Goal: Check status: Check status

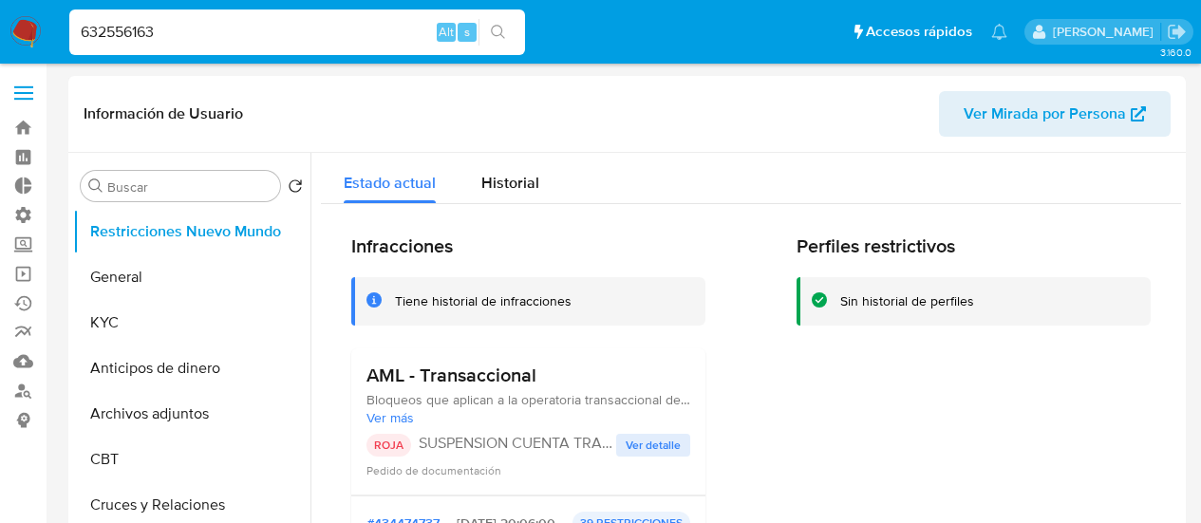
select select "10"
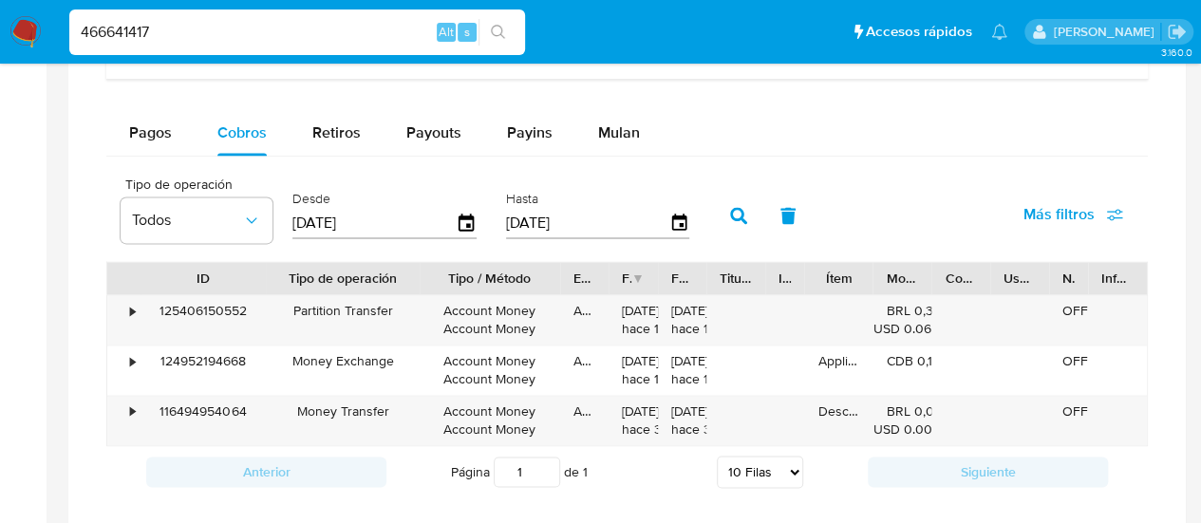
scroll to position [570, 0]
type input "466641417"
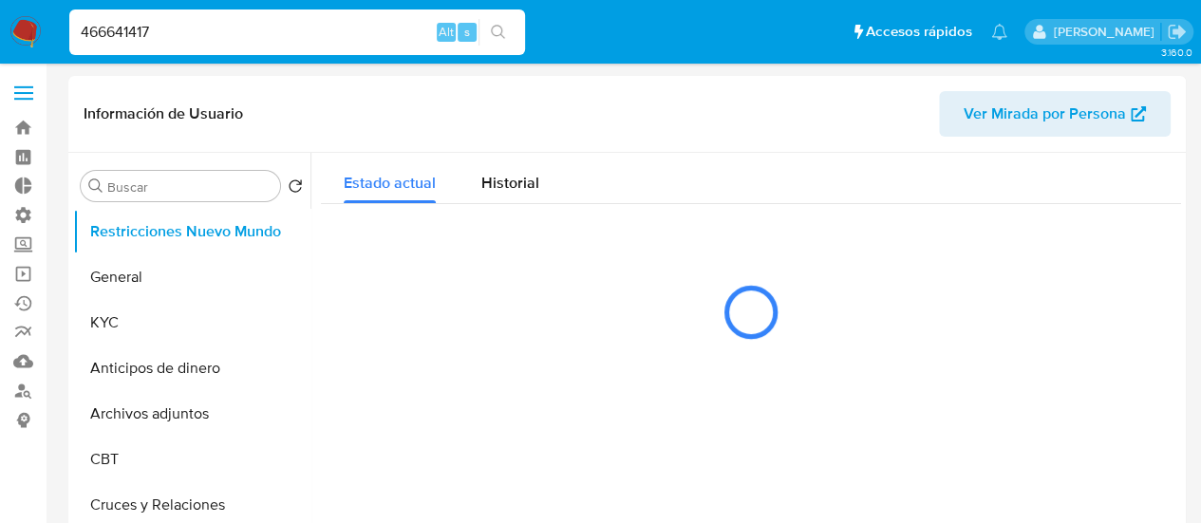
select select "10"
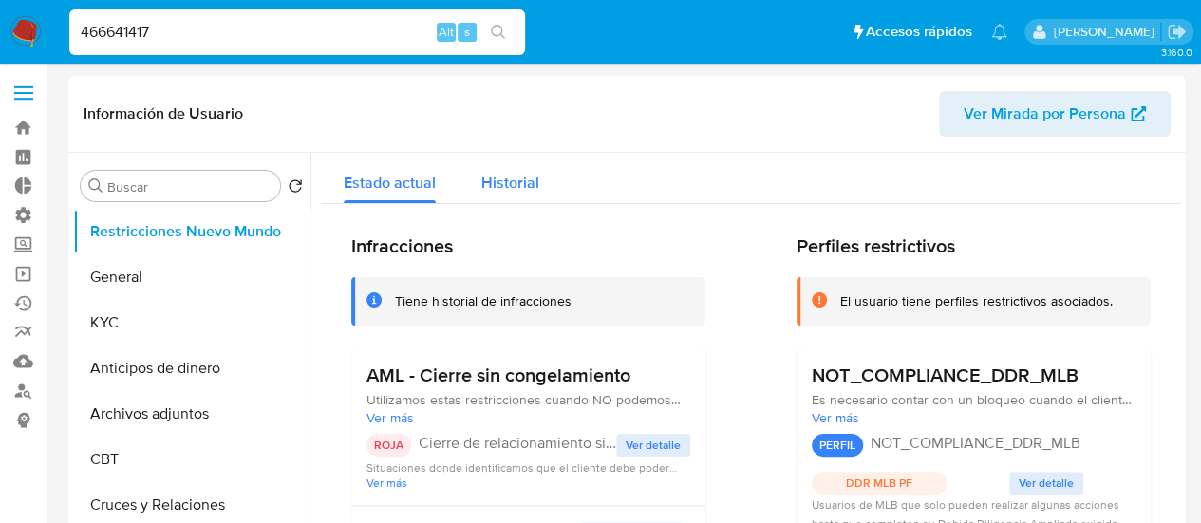
click at [528, 195] on div "Historial" at bounding box center [510, 178] width 58 height 50
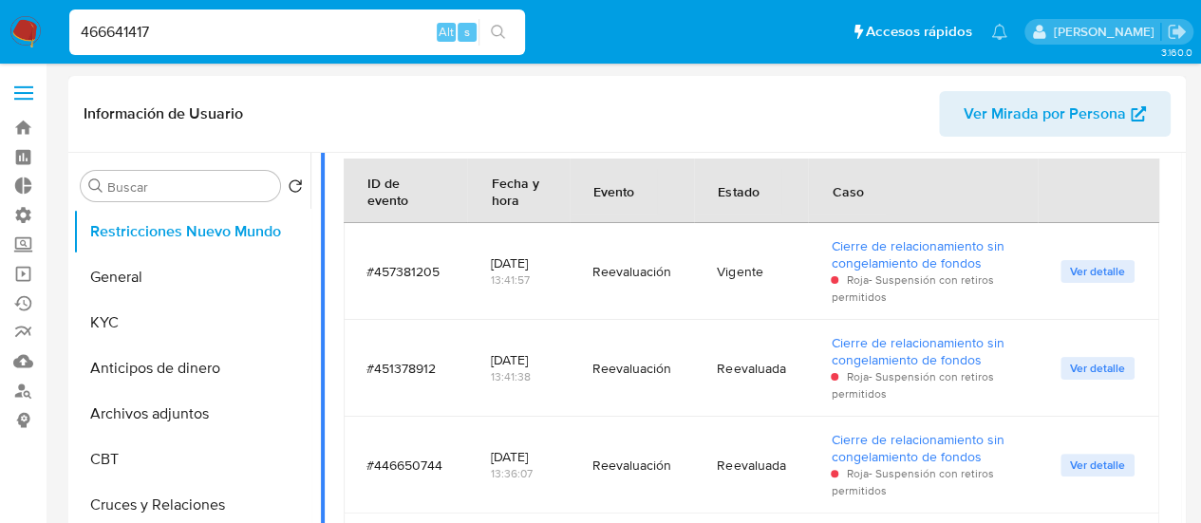
scroll to position [465, 0]
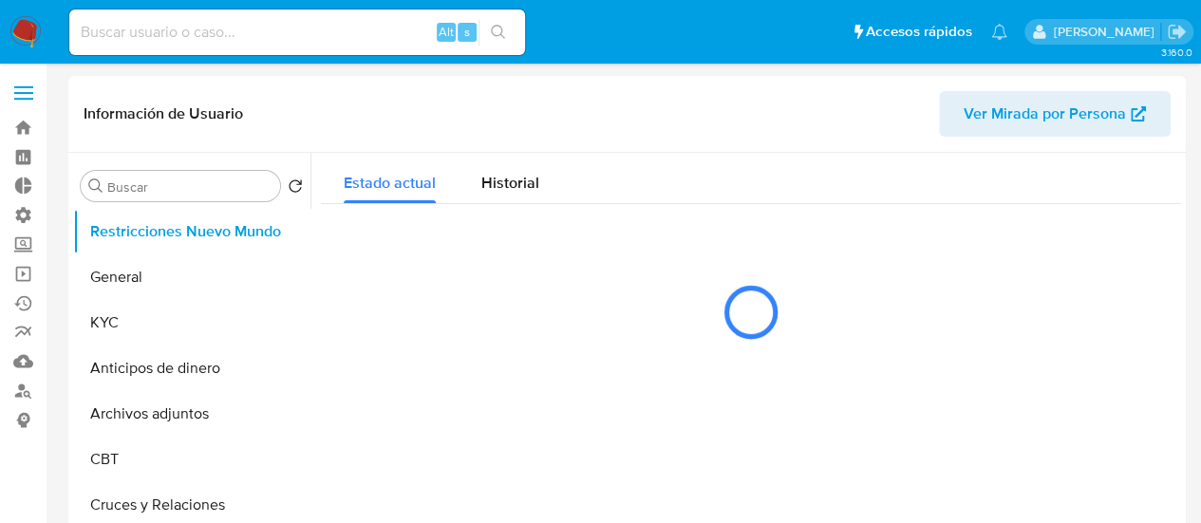
select select "10"
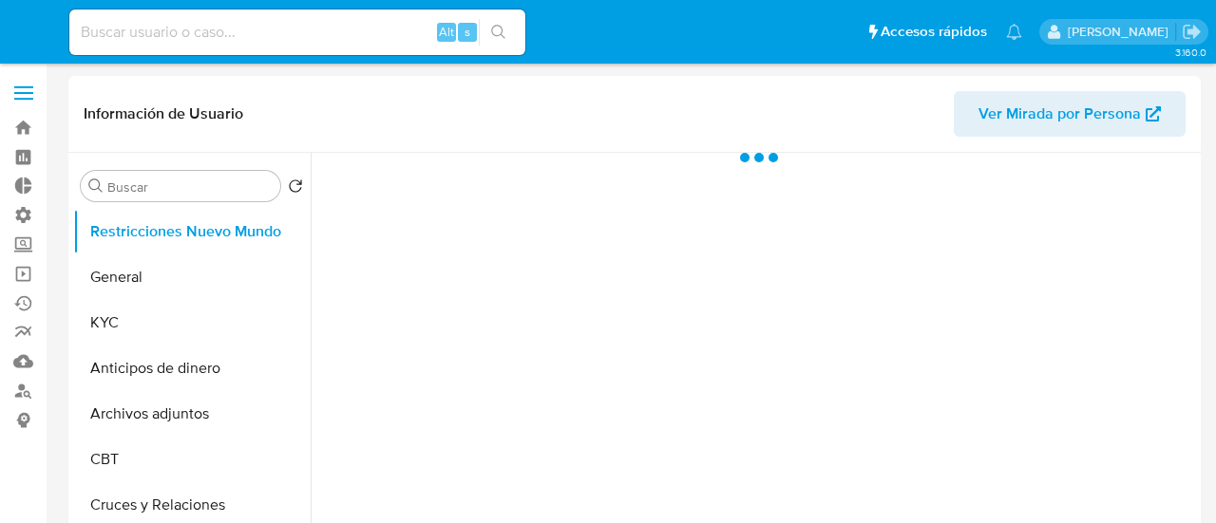
select select "10"
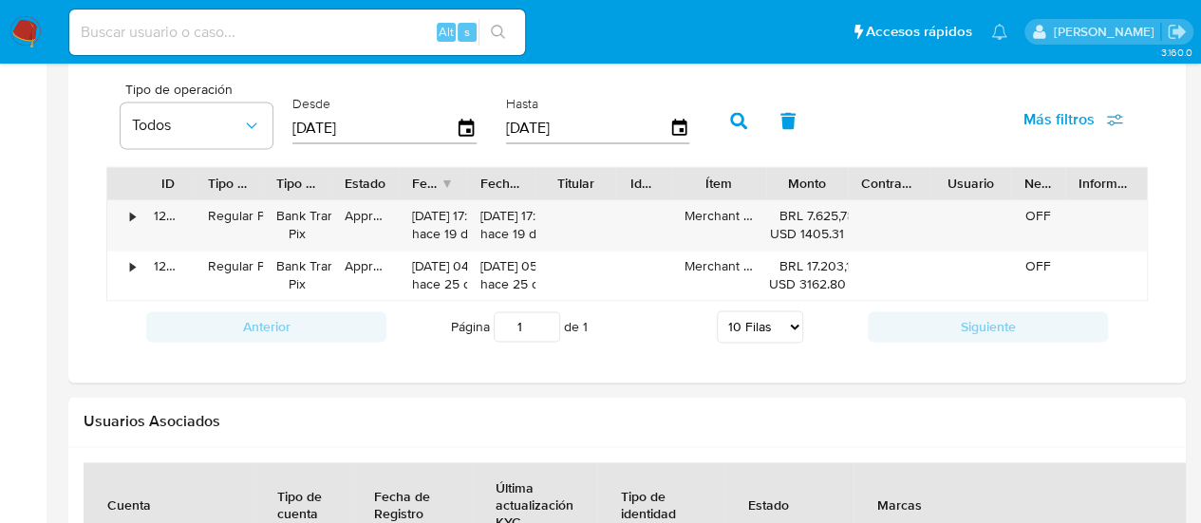
scroll to position [1235, 0]
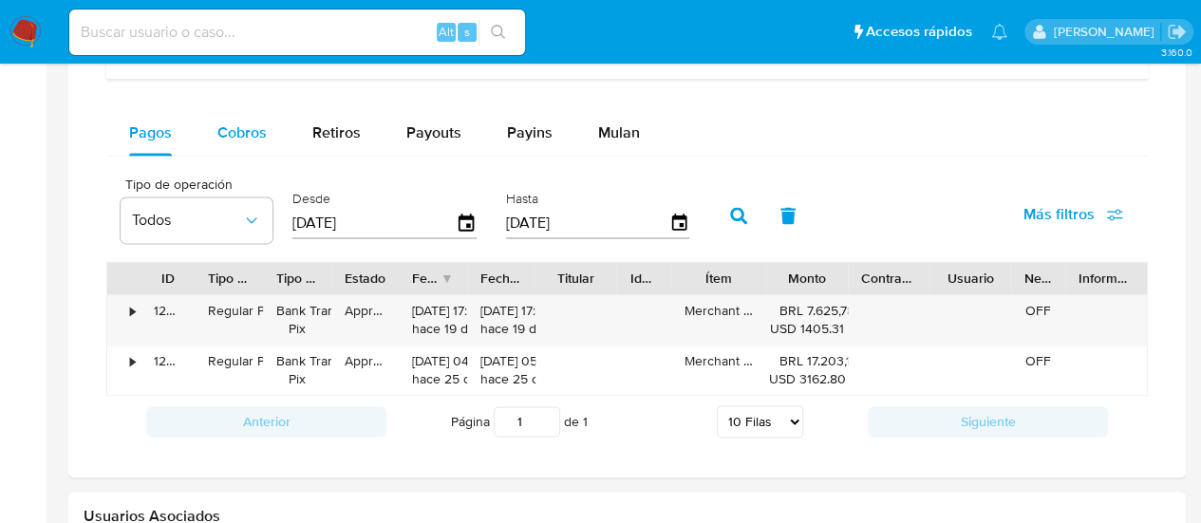
click at [240, 136] on span "Cobros" at bounding box center [241, 133] width 49 height 22
select select "10"
drag, startPoint x: 407, startPoint y: 269, endPoint x: 513, endPoint y: 269, distance: 105.4
click at [513, 269] on div "ID Tipo de operación Tipo / Método Estado Fecha de creación Fecha de aprobación…" at bounding box center [627, 278] width 1040 height 32
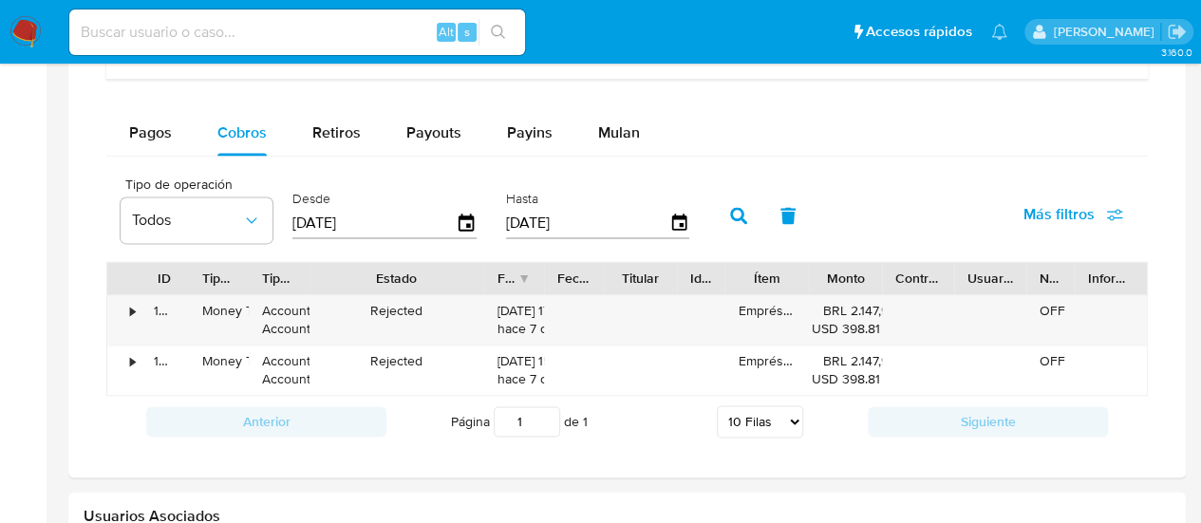
click at [513, 269] on div "Fecha de creación" at bounding box center [507, 278] width 21 height 19
click at [536, 128] on span "Payins" at bounding box center [530, 133] width 46 height 22
select select "10"
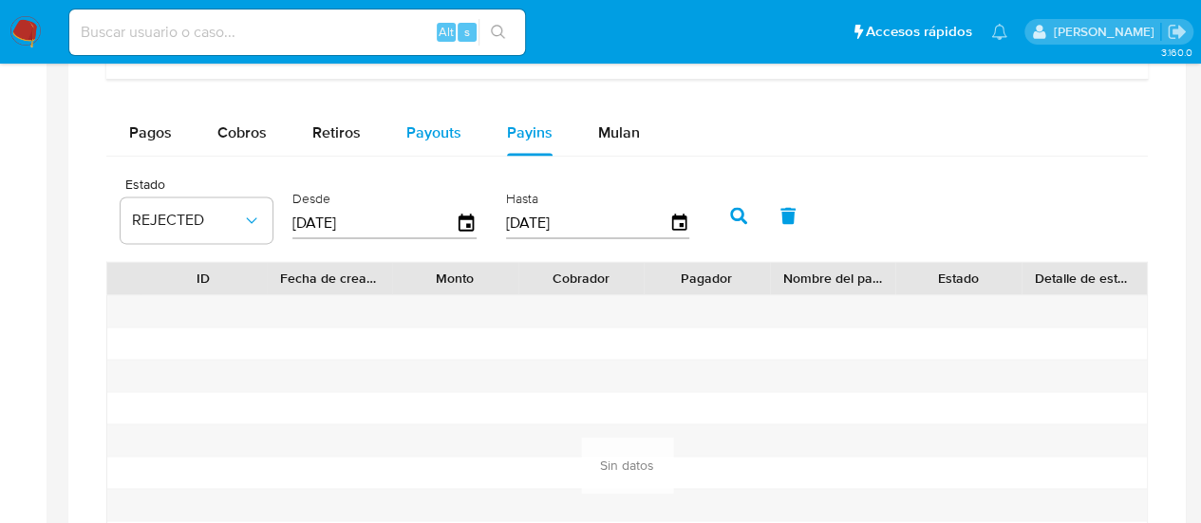
click at [408, 142] on div "Payouts" at bounding box center [433, 133] width 55 height 46
select select "10"
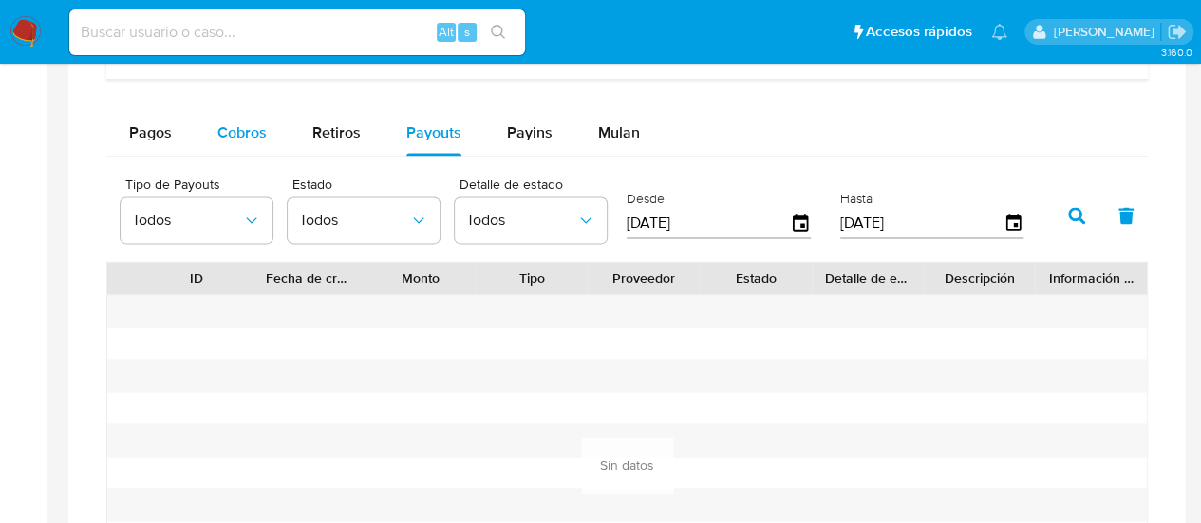
click at [241, 123] on span "Cobros" at bounding box center [241, 133] width 49 height 22
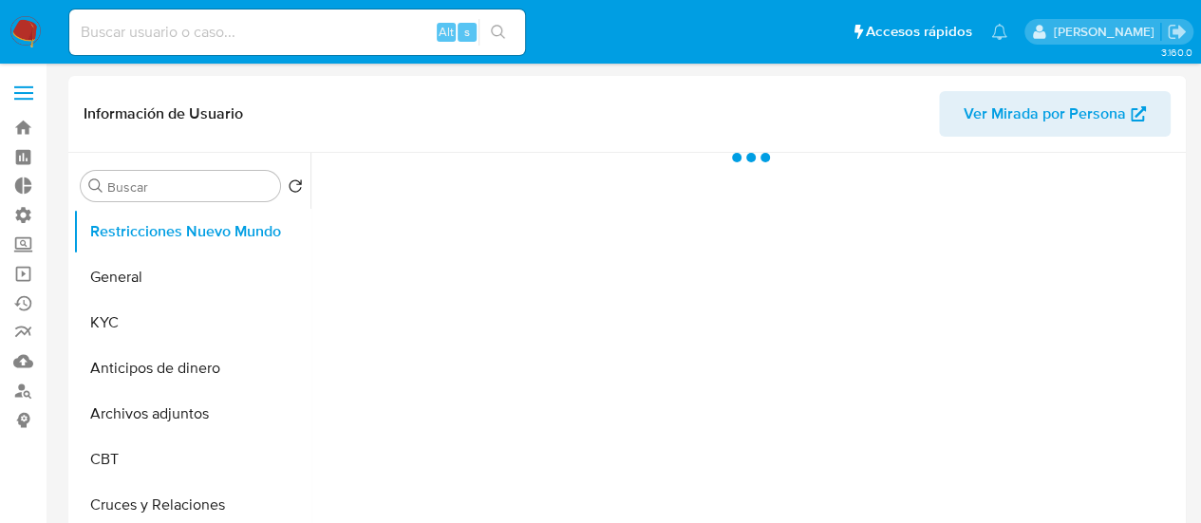
select select "10"
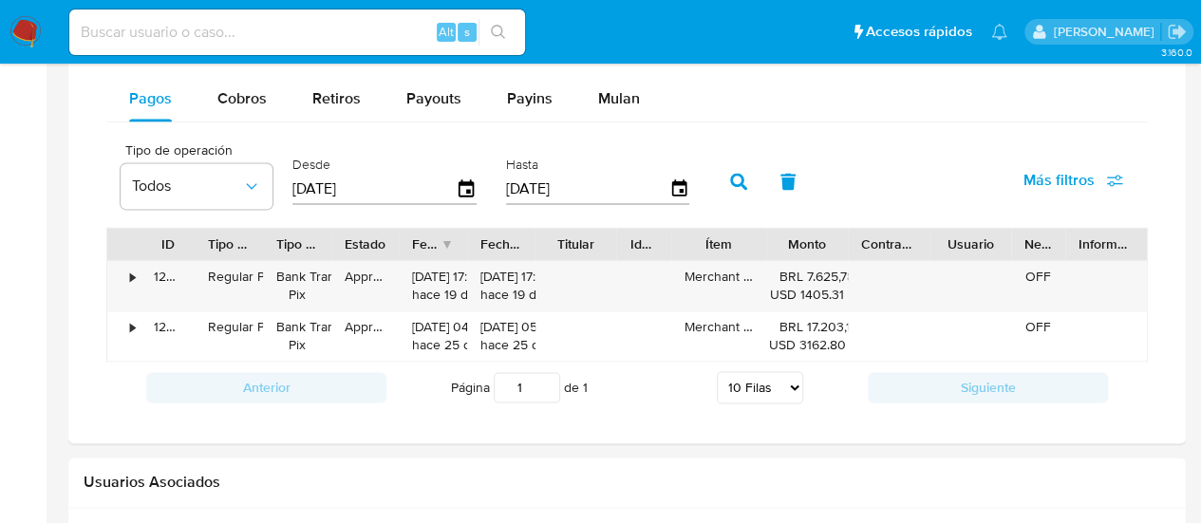
scroll to position [1235, 0]
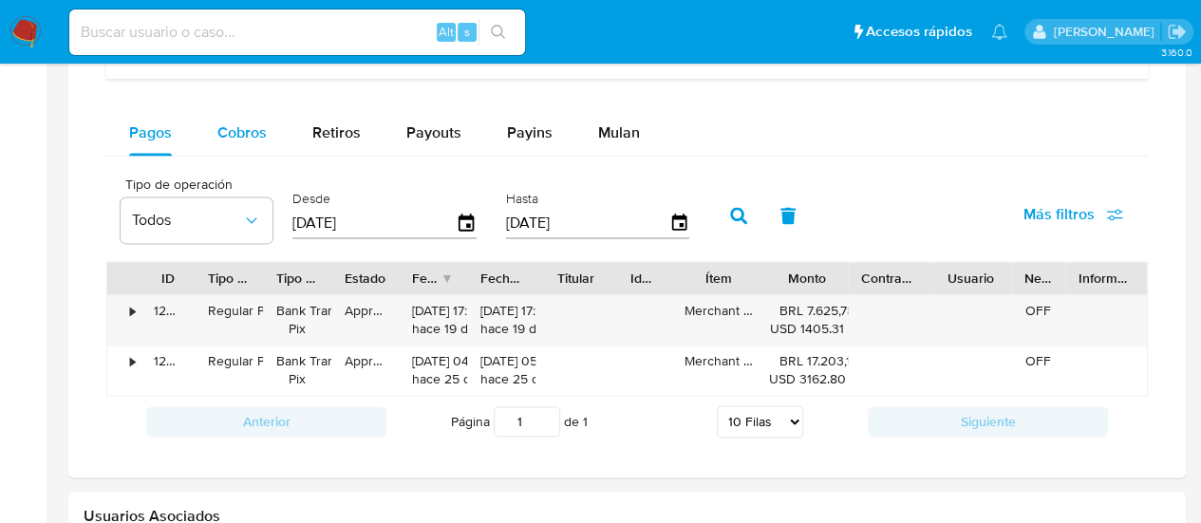
click at [211, 130] on button "Cobros" at bounding box center [242, 133] width 95 height 46
select select "10"
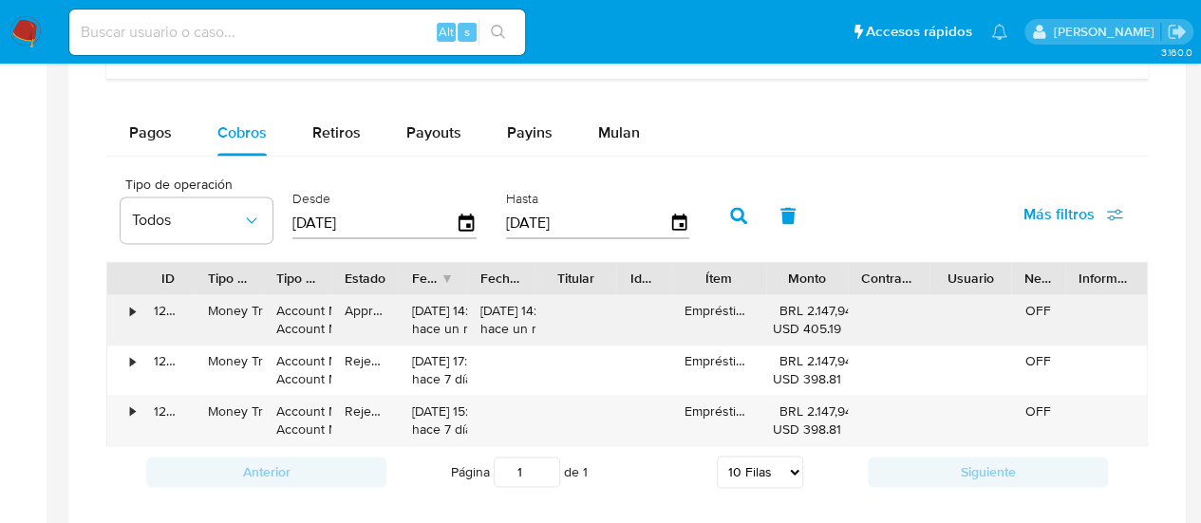
click at [133, 307] on div "•" at bounding box center [132, 311] width 5 height 18
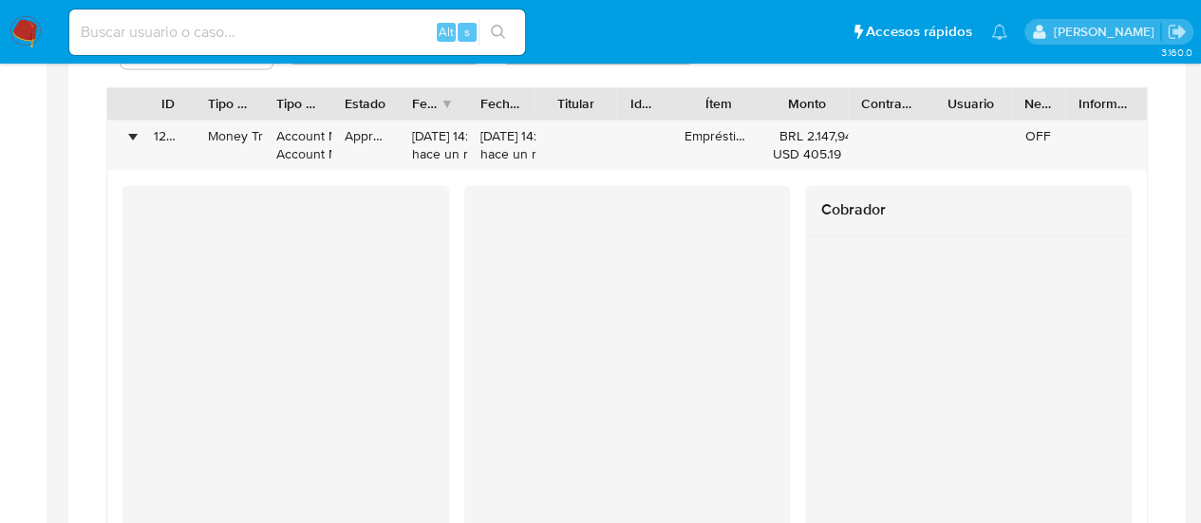
scroll to position [1425, 0]
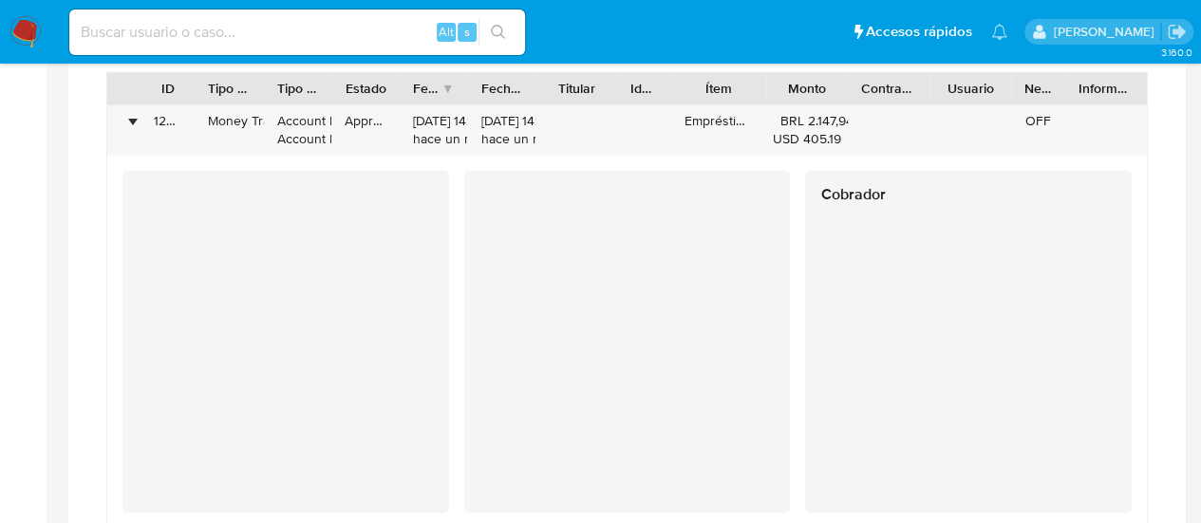
drag, startPoint x: 261, startPoint y: 73, endPoint x: 304, endPoint y: 81, distance: 43.4
click at [281, 81] on div at bounding box center [264, 88] width 34 height 32
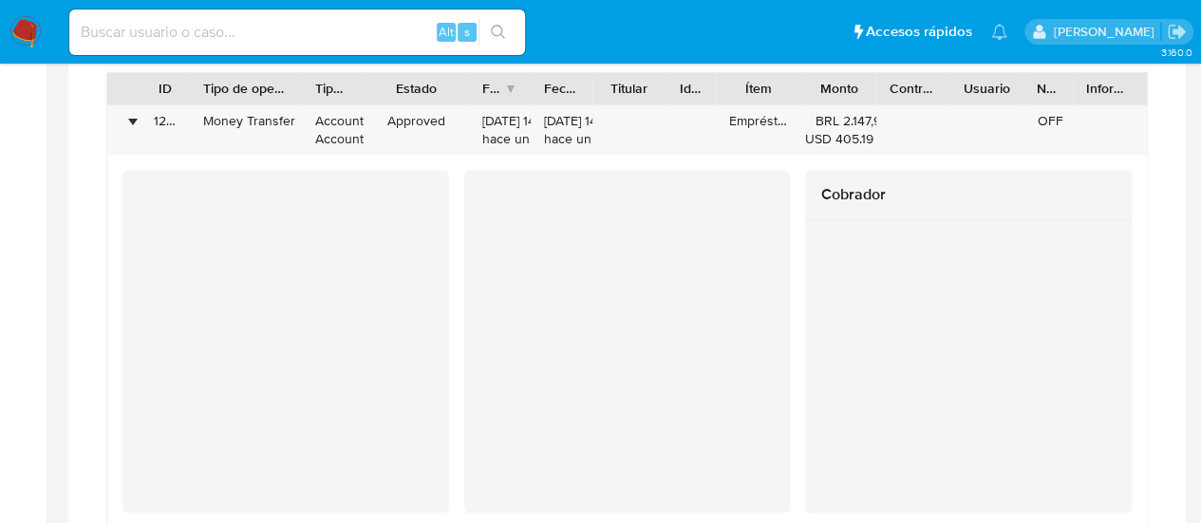
drag, startPoint x: 443, startPoint y: 78, endPoint x: 454, endPoint y: 85, distance: 13.2
click at [459, 85] on div at bounding box center [469, 88] width 34 height 32
drag, startPoint x: 872, startPoint y: 88, endPoint x: 896, endPoint y: 86, distance: 24.8
click at [896, 86] on div at bounding box center [882, 88] width 34 height 32
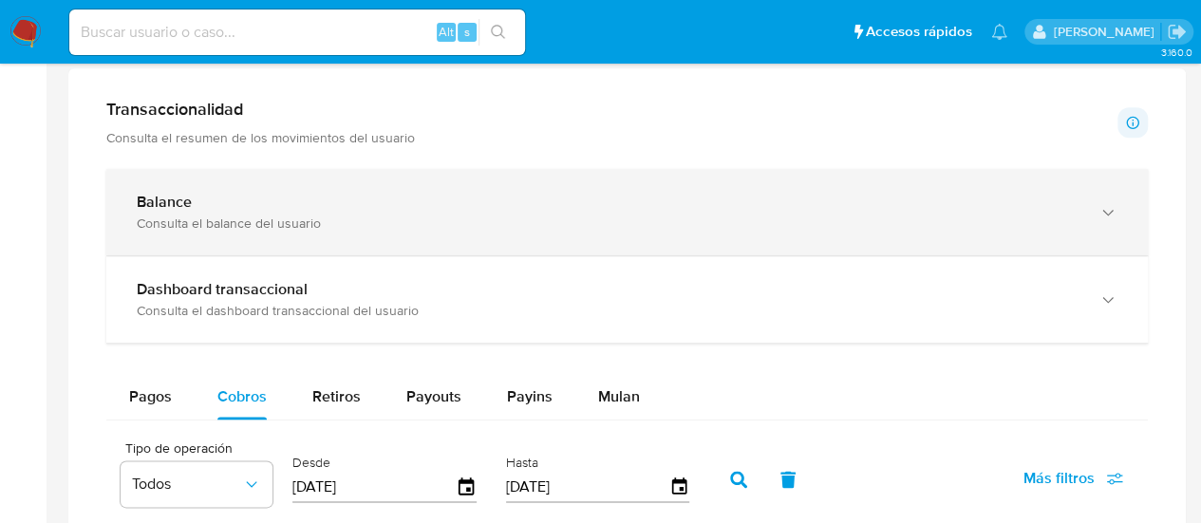
scroll to position [855, 0]
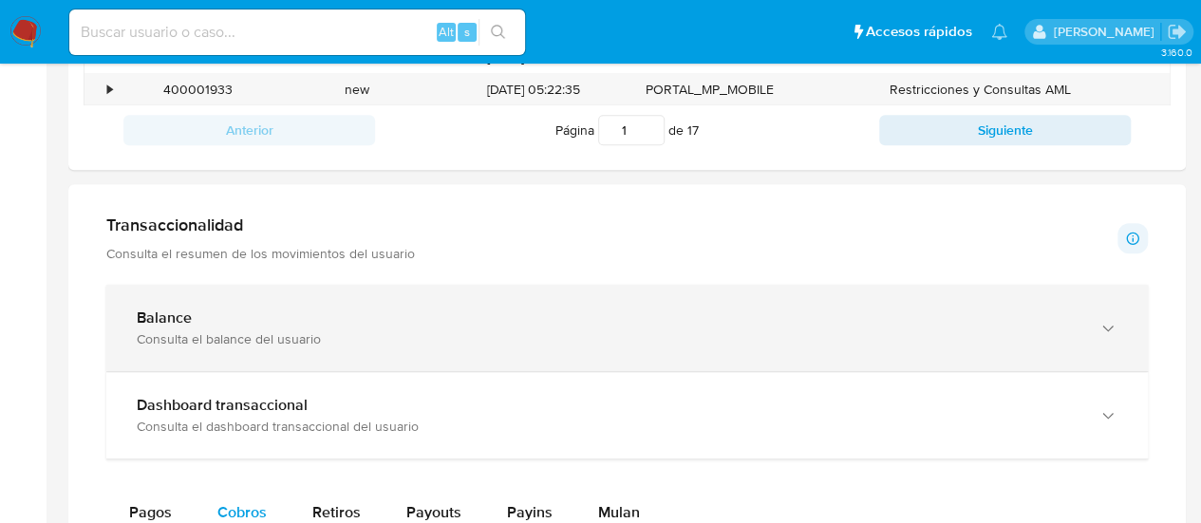
click at [293, 330] on div "Consulta el balance del usuario" at bounding box center [608, 338] width 943 height 17
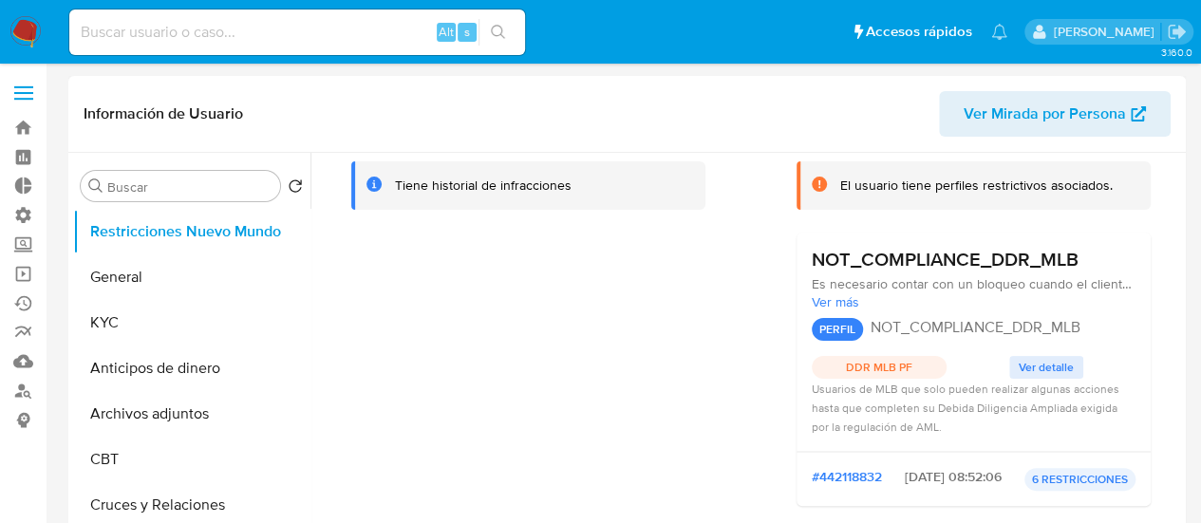
scroll to position [0, 0]
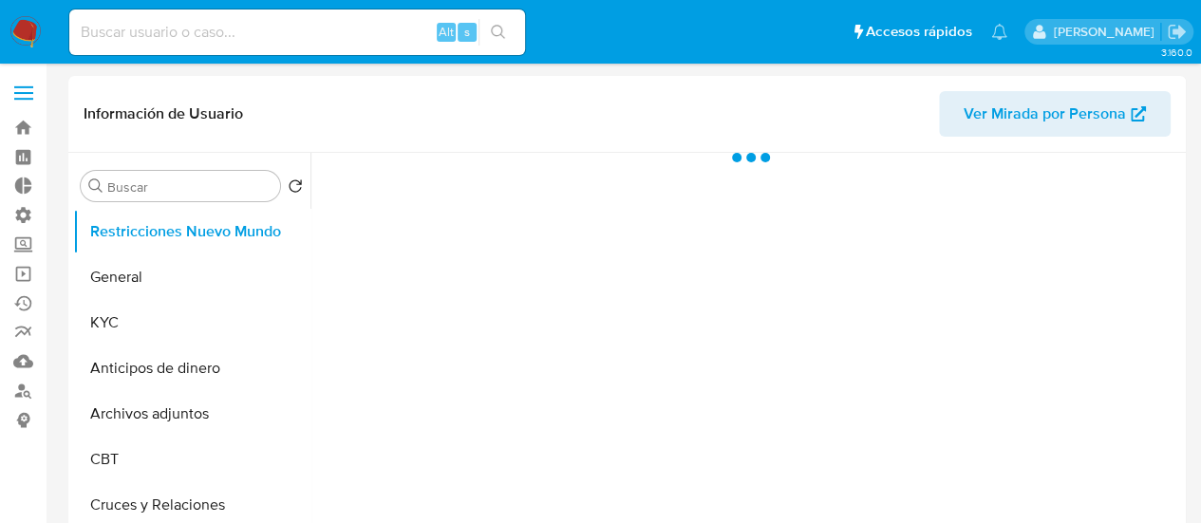
select select "10"
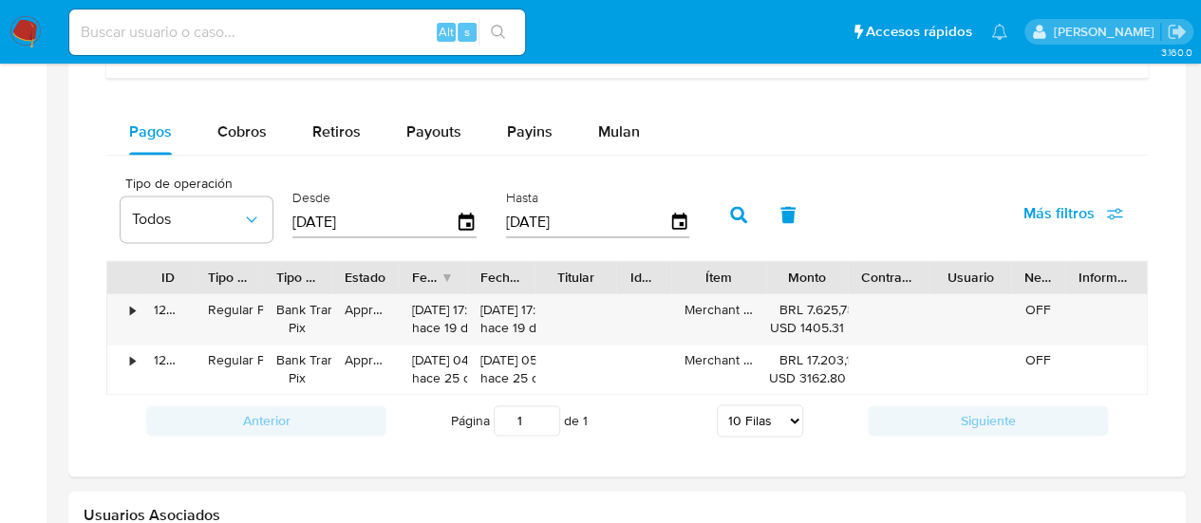
scroll to position [1140, 0]
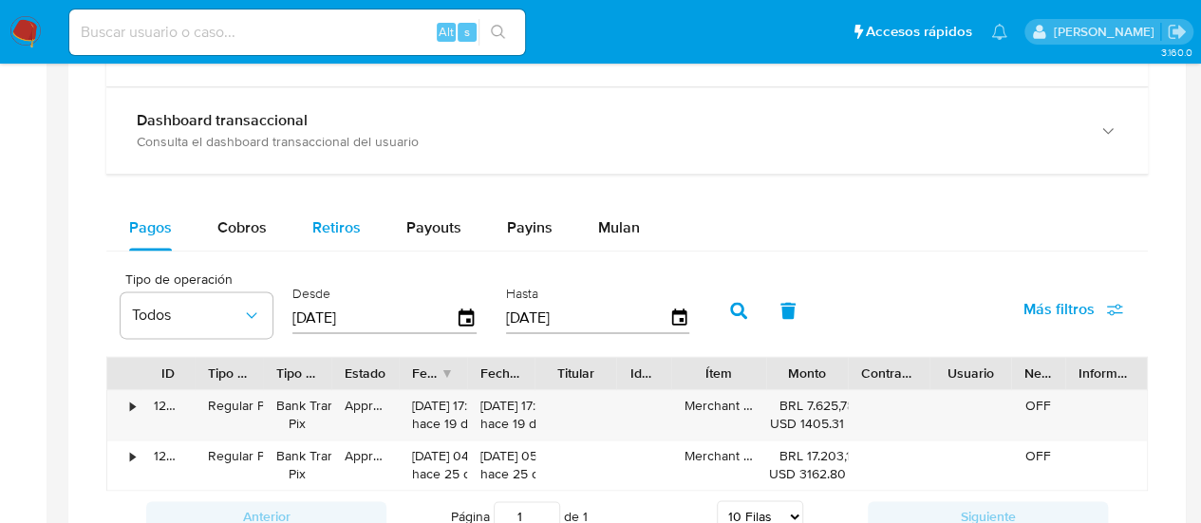
click at [348, 228] on span "Retiros" at bounding box center [336, 228] width 48 height 22
select select "10"
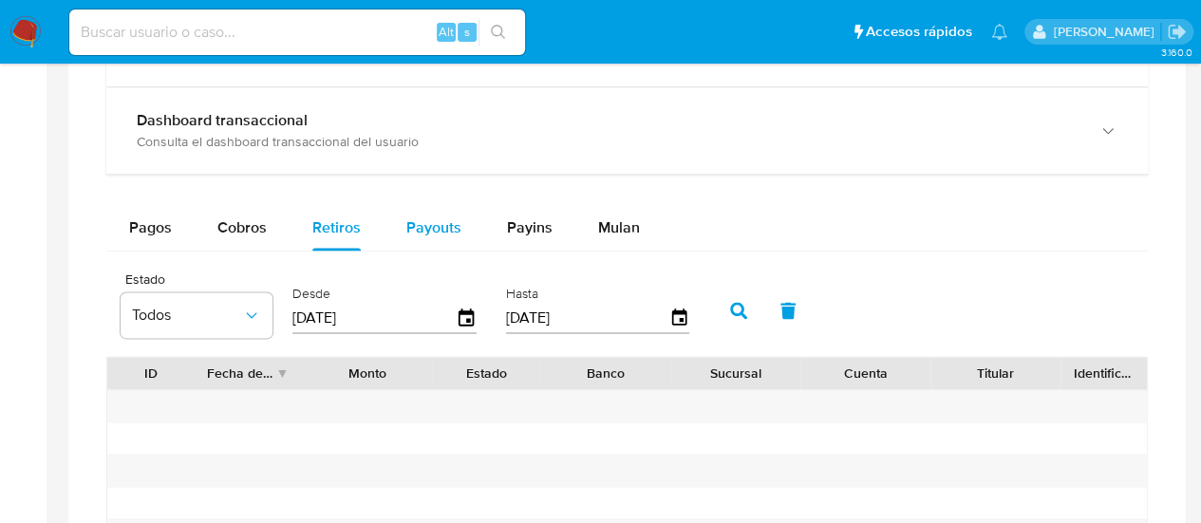
click at [408, 221] on span "Payouts" at bounding box center [433, 228] width 55 height 22
select select "10"
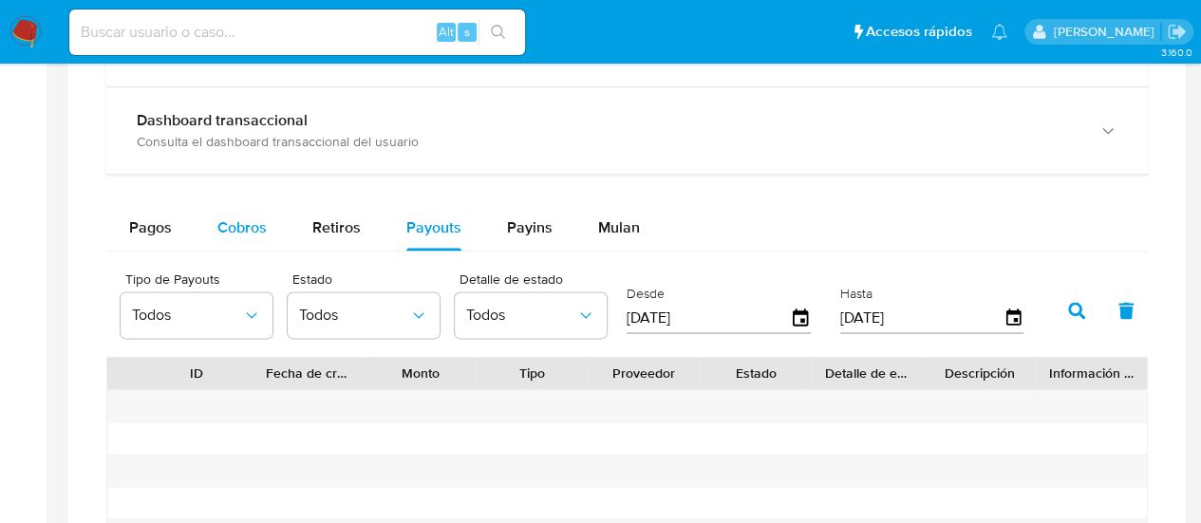
click at [215, 221] on button "Cobros" at bounding box center [242, 228] width 95 height 46
select select "10"
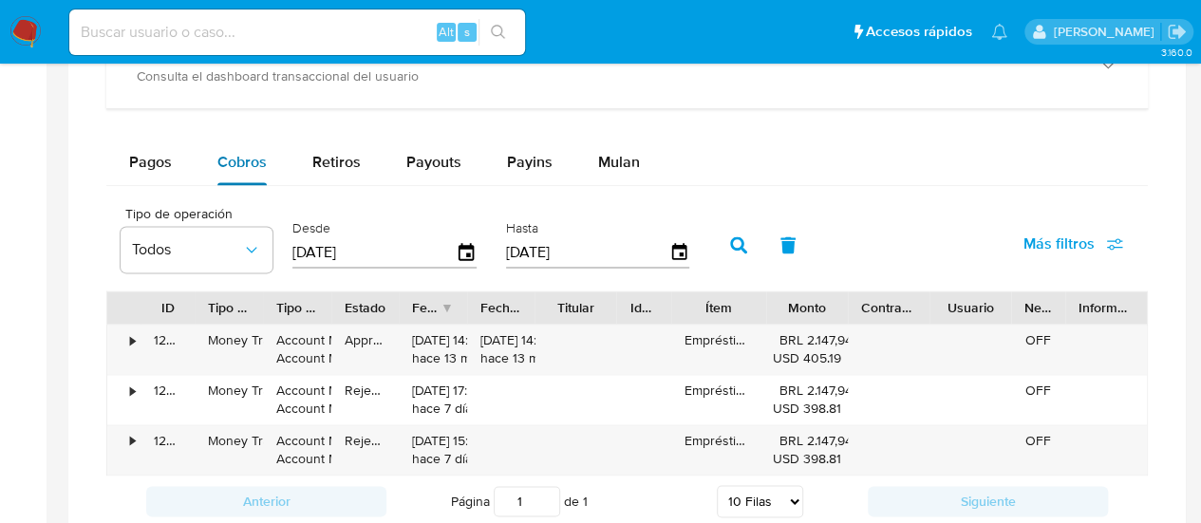
scroll to position [1235, 0]
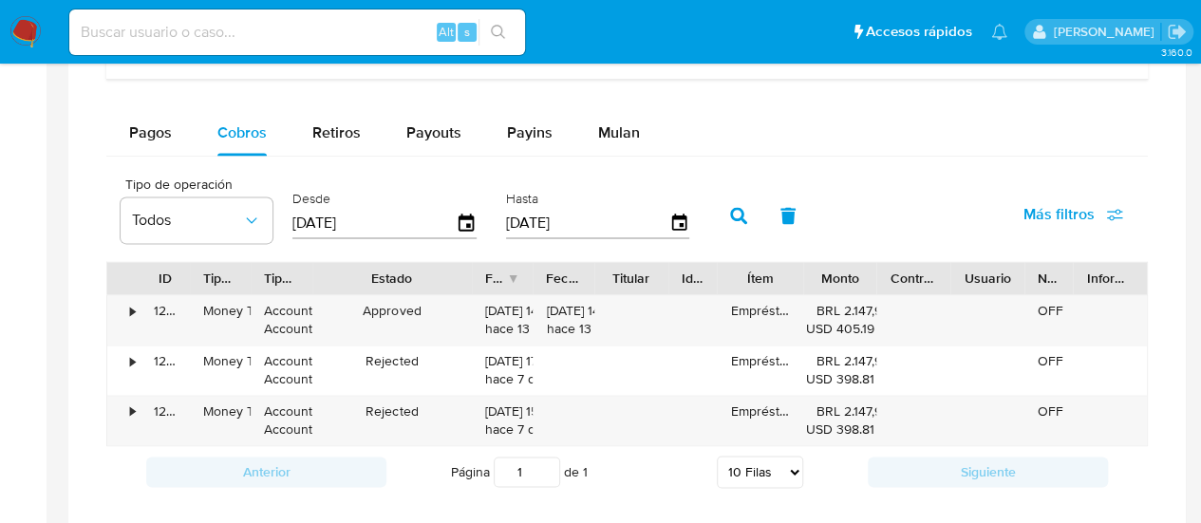
drag, startPoint x: 401, startPoint y: 277, endPoint x: 472, endPoint y: 269, distance: 71.7
click at [474, 270] on div "ID Tipo de operación Tipo / Método Estado Fecha de creación Fecha de aprobación…" at bounding box center [627, 278] width 1040 height 32
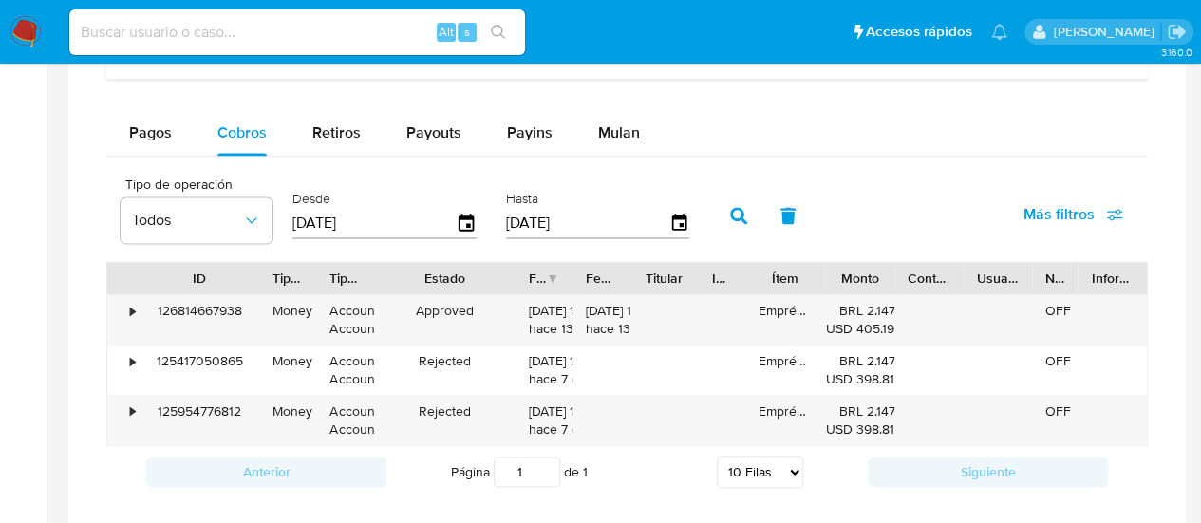
drag, startPoint x: 183, startPoint y: 280, endPoint x: 246, endPoint y: 279, distance: 62.7
click at [247, 280] on div at bounding box center [259, 278] width 34 height 32
click at [131, 311] on div "•" at bounding box center [132, 311] width 5 height 18
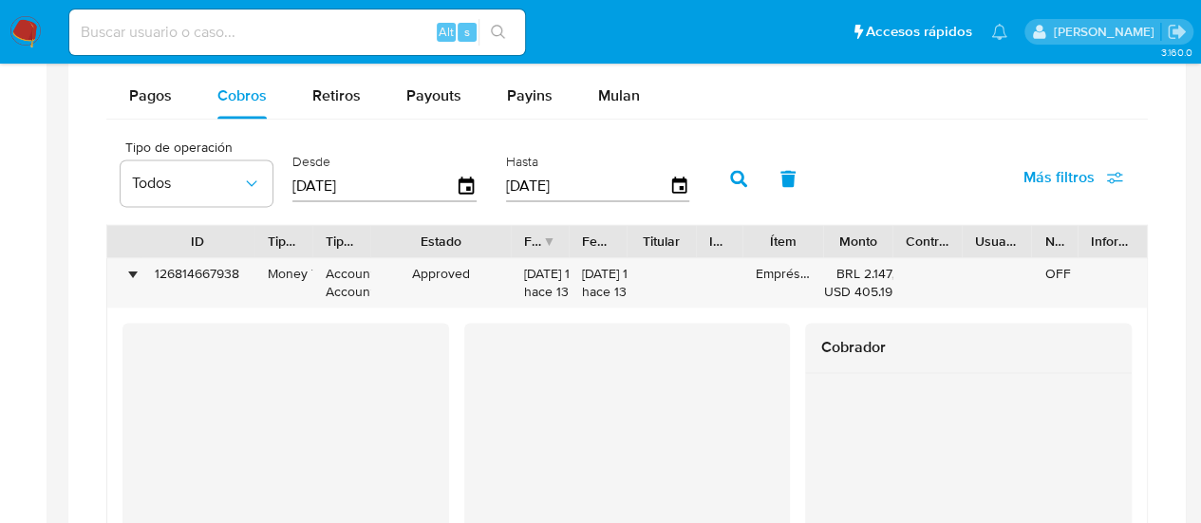
scroll to position [1330, 0]
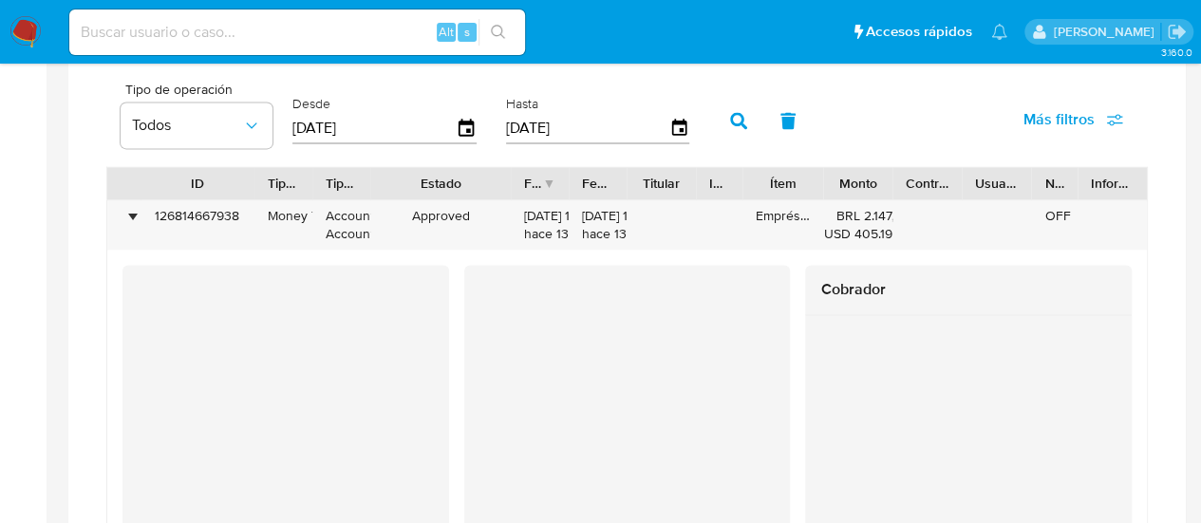
drag, startPoint x: 807, startPoint y: 198, endPoint x: 831, endPoint y: 191, distance: 24.7
drag, startPoint x: 810, startPoint y: 191, endPoint x: 836, endPoint y: 172, distance: 31.9
click at [836, 172] on div at bounding box center [836, 183] width 34 height 32
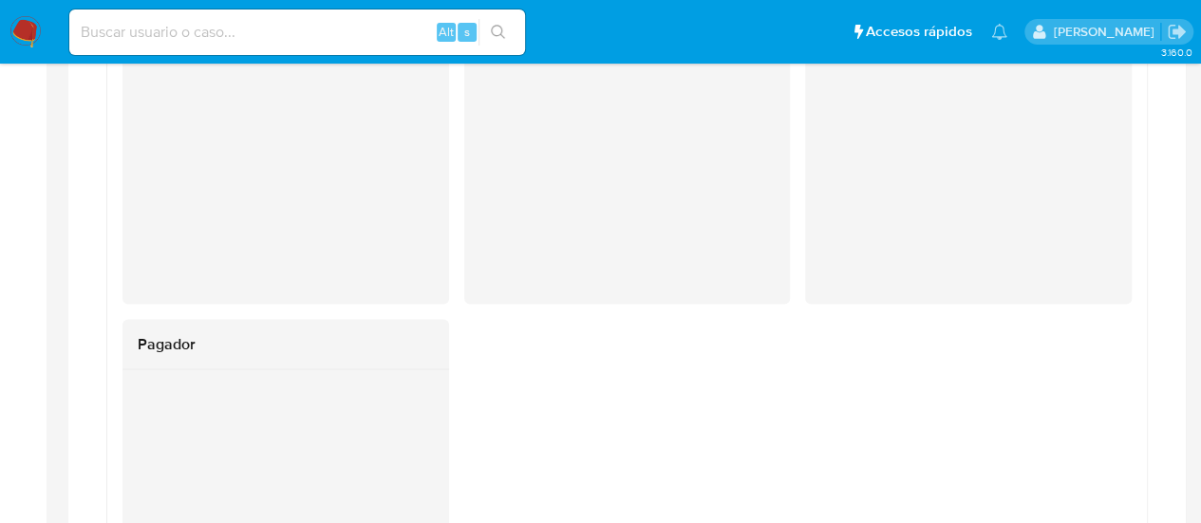
scroll to position [1709, 0]
